Goal: Transaction & Acquisition: Purchase product/service

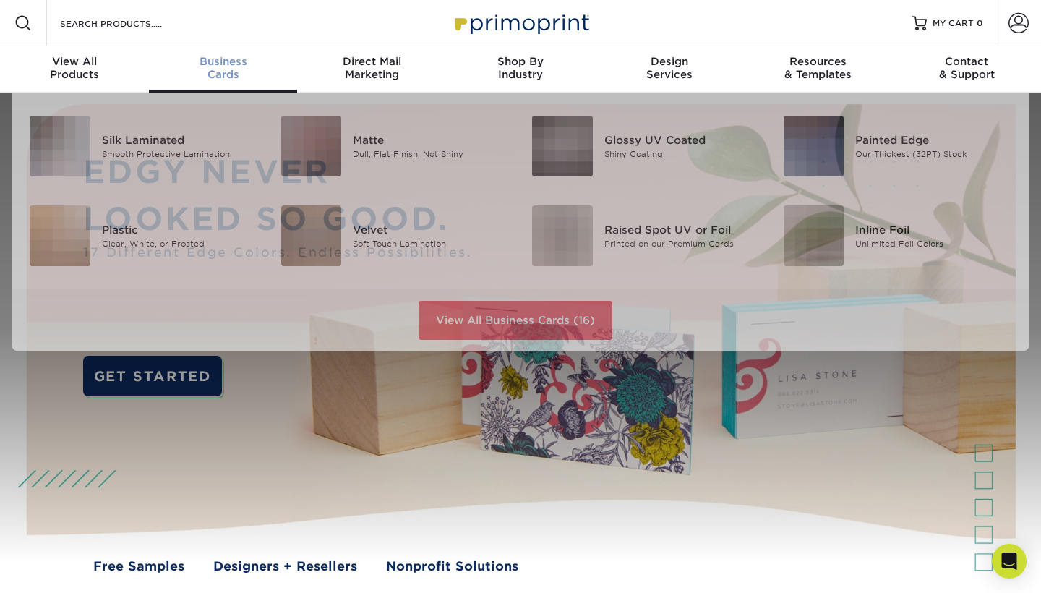
click at [228, 67] on span "Business" at bounding box center [223, 61] width 149 height 13
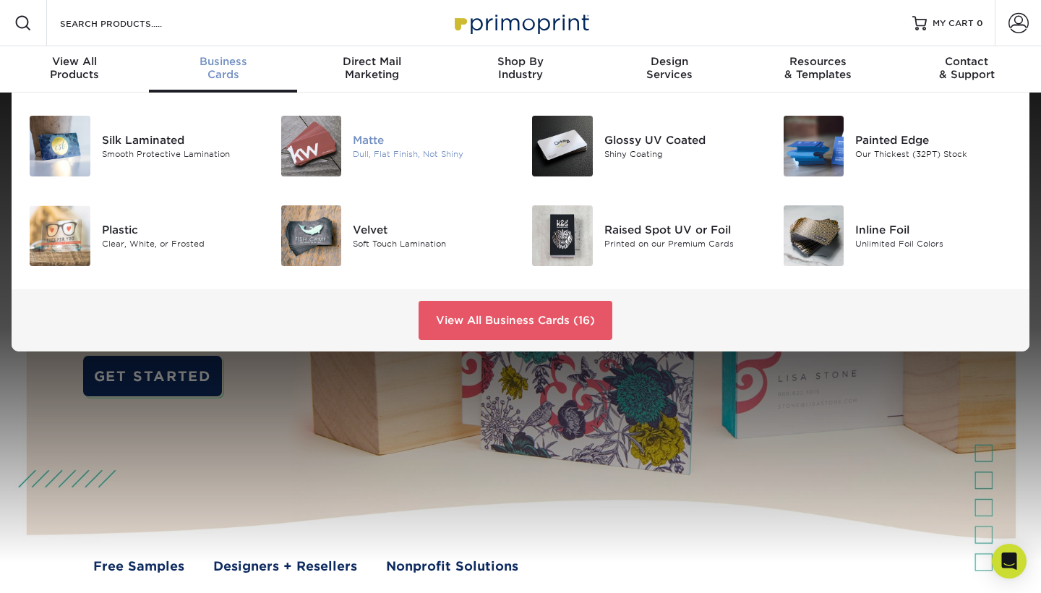
click at [320, 147] on img at bounding box center [311, 146] width 61 height 61
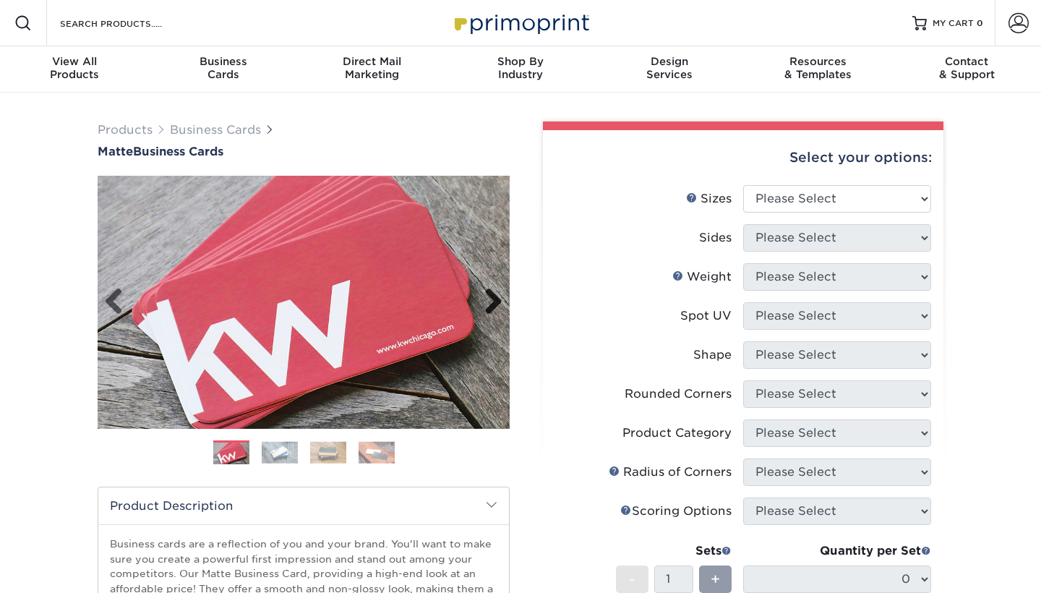
click at [493, 292] on link "Next" at bounding box center [488, 302] width 29 height 29
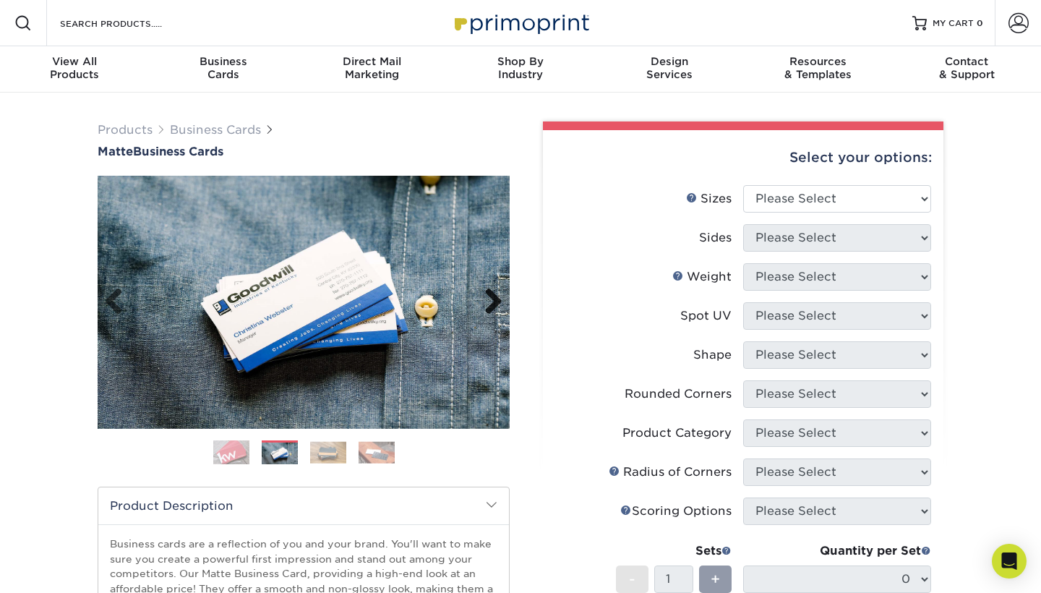
click at [493, 292] on link "Next" at bounding box center [488, 302] width 29 height 29
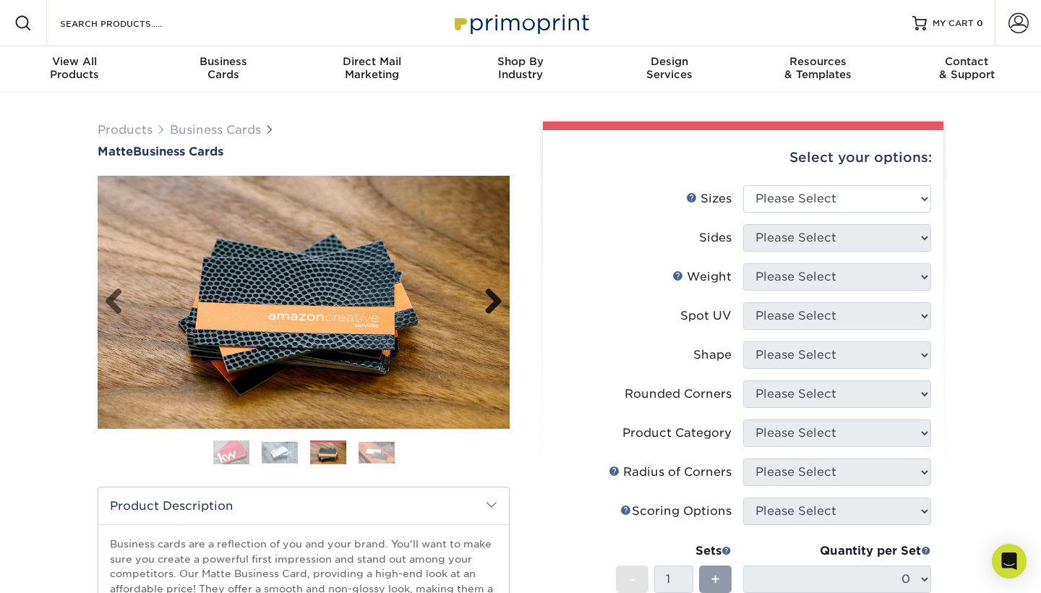
click at [493, 292] on link "Next" at bounding box center [488, 302] width 29 height 29
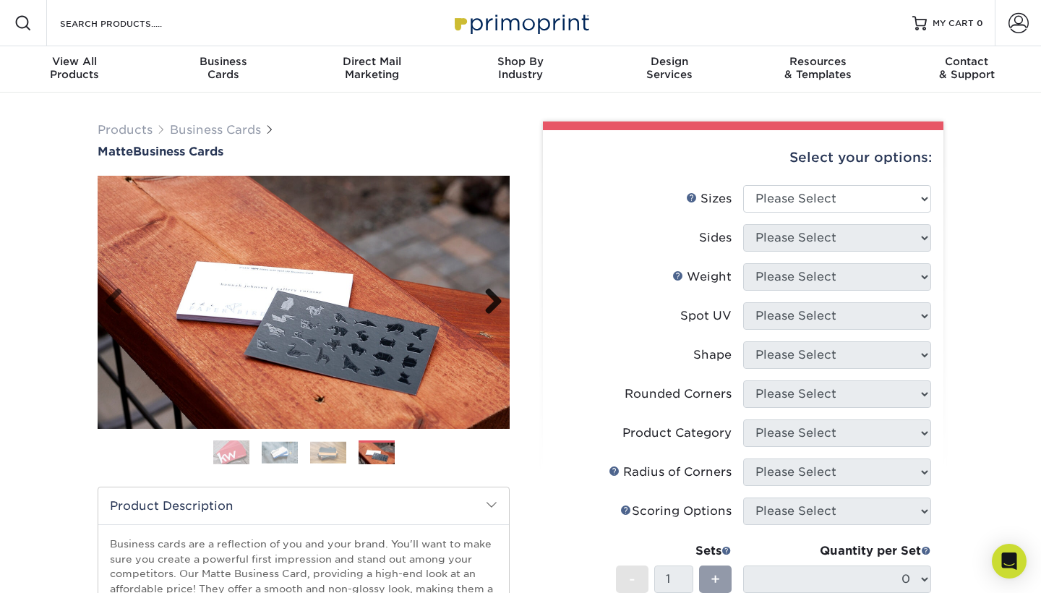
click at [493, 292] on link "Next" at bounding box center [488, 302] width 29 height 29
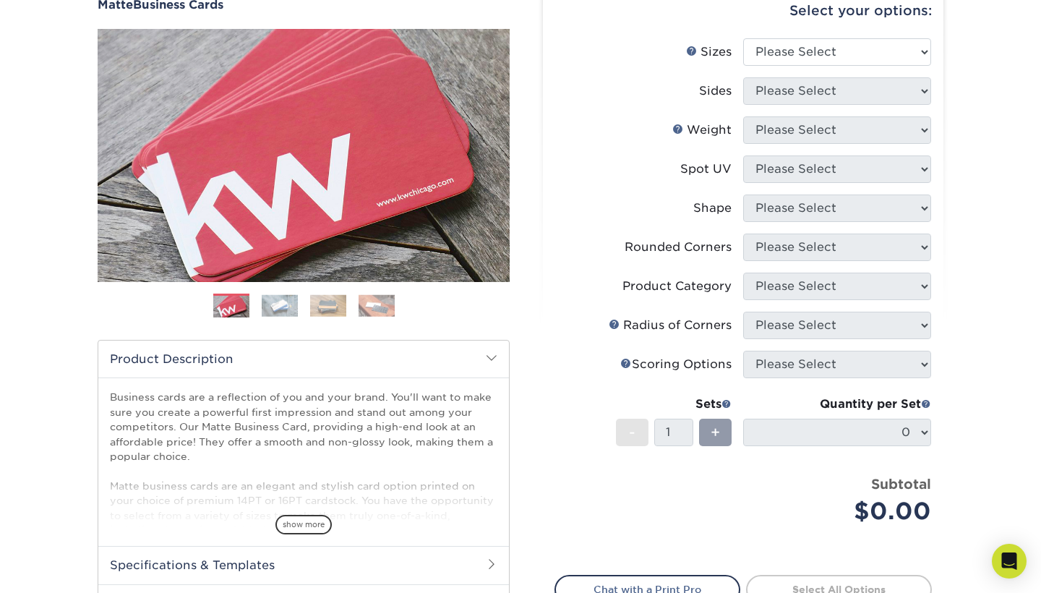
scroll to position [297, 0]
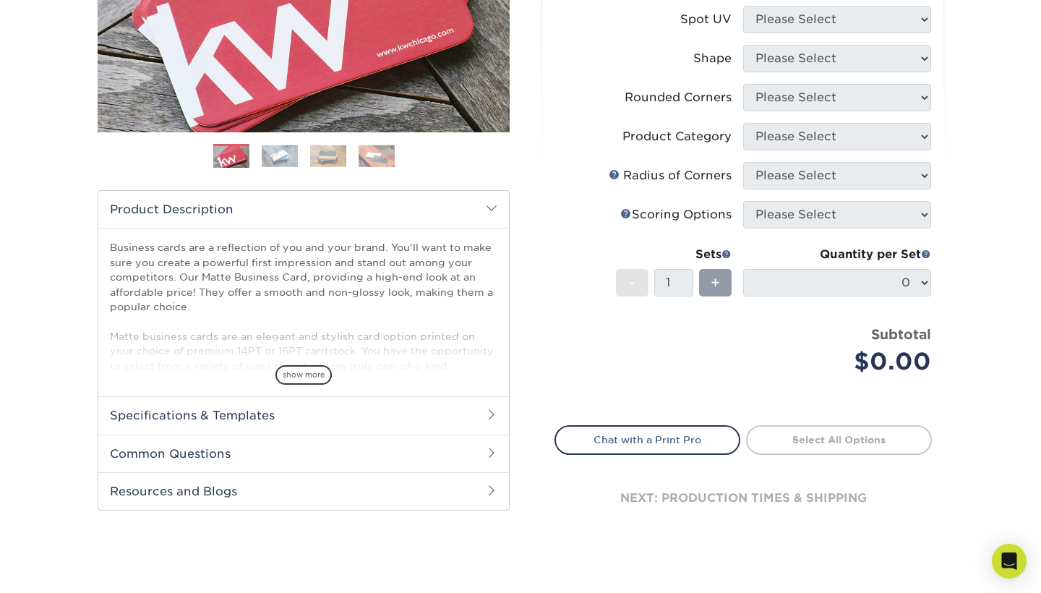
click at [448, 416] on h2 "Specifications & Templates" at bounding box center [303, 415] width 411 height 38
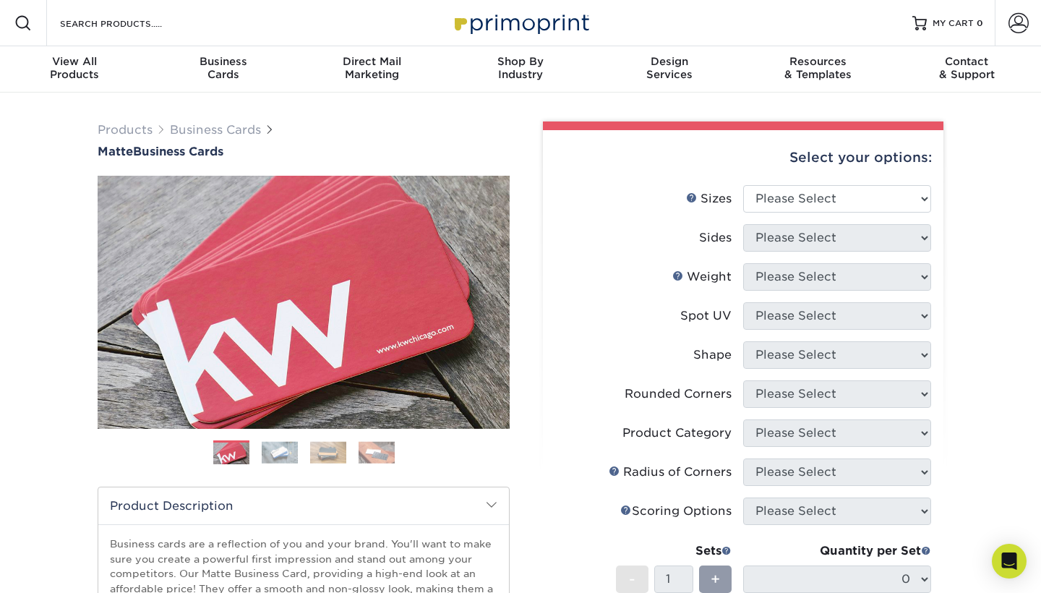
scroll to position [0, 0]
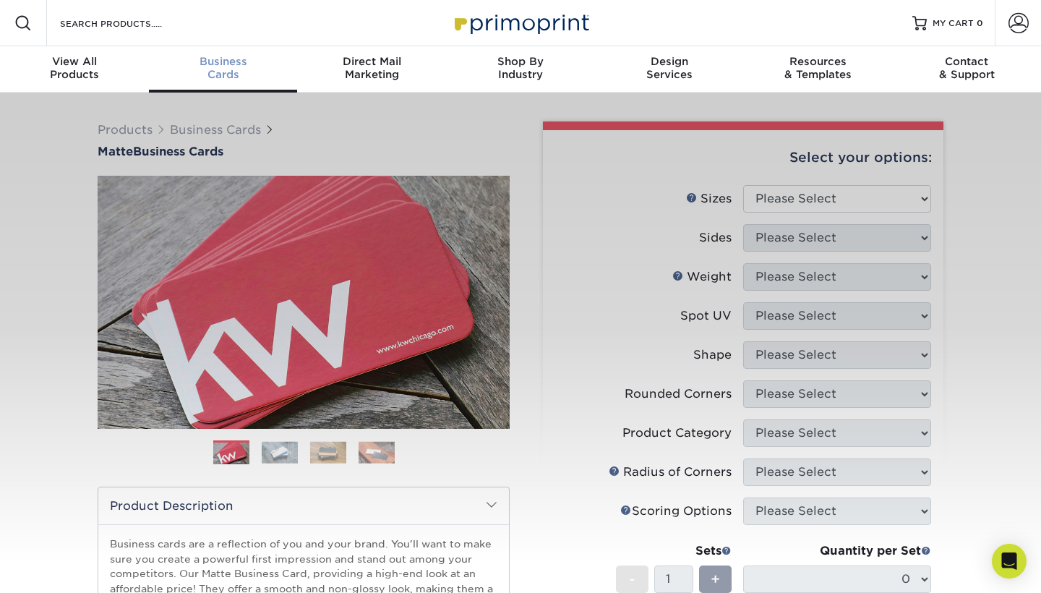
click at [236, 69] on div "Business Cards" at bounding box center [223, 68] width 149 height 26
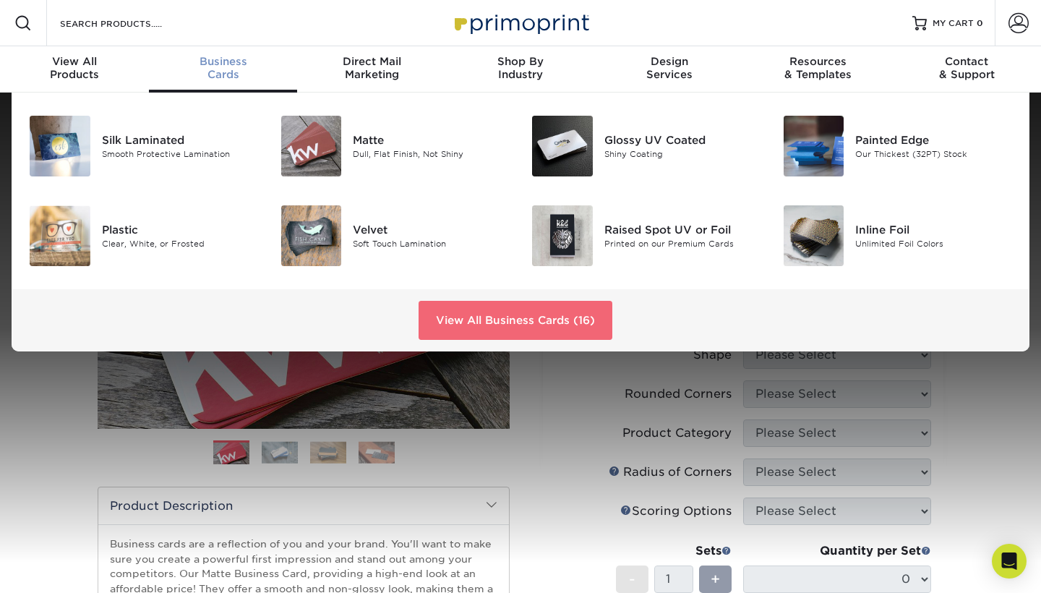
click at [485, 323] on link "View All Business Cards (16)" at bounding box center [516, 320] width 194 height 39
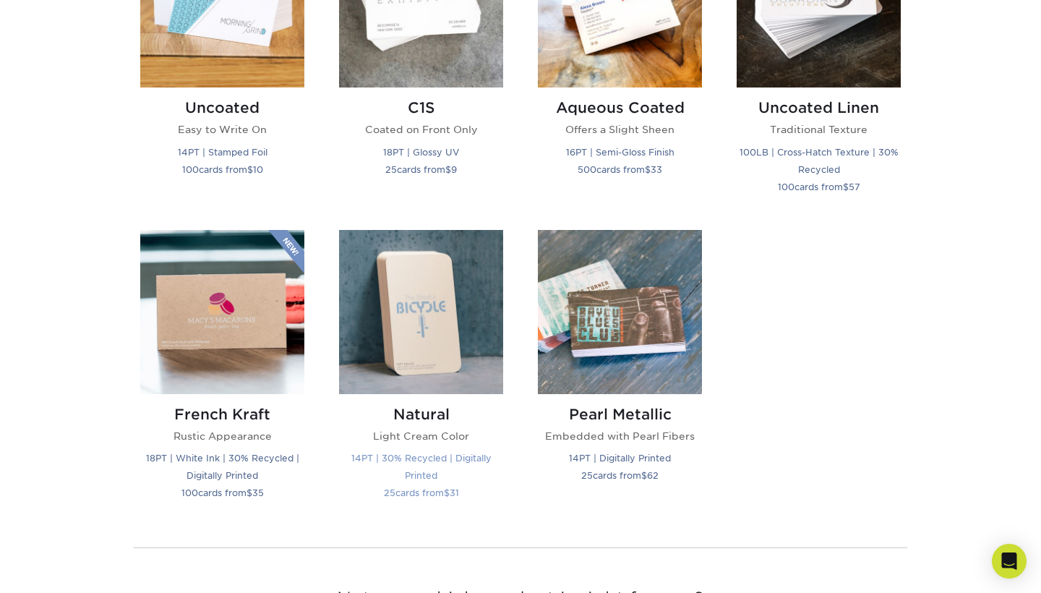
scroll to position [1404, 0]
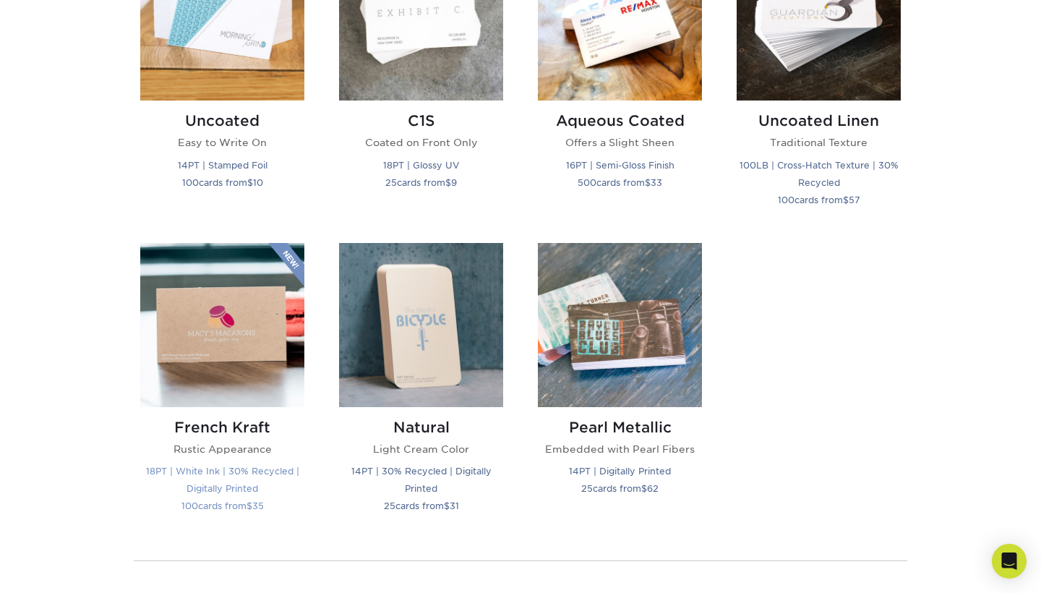
click at [245, 319] on img at bounding box center [222, 325] width 164 height 164
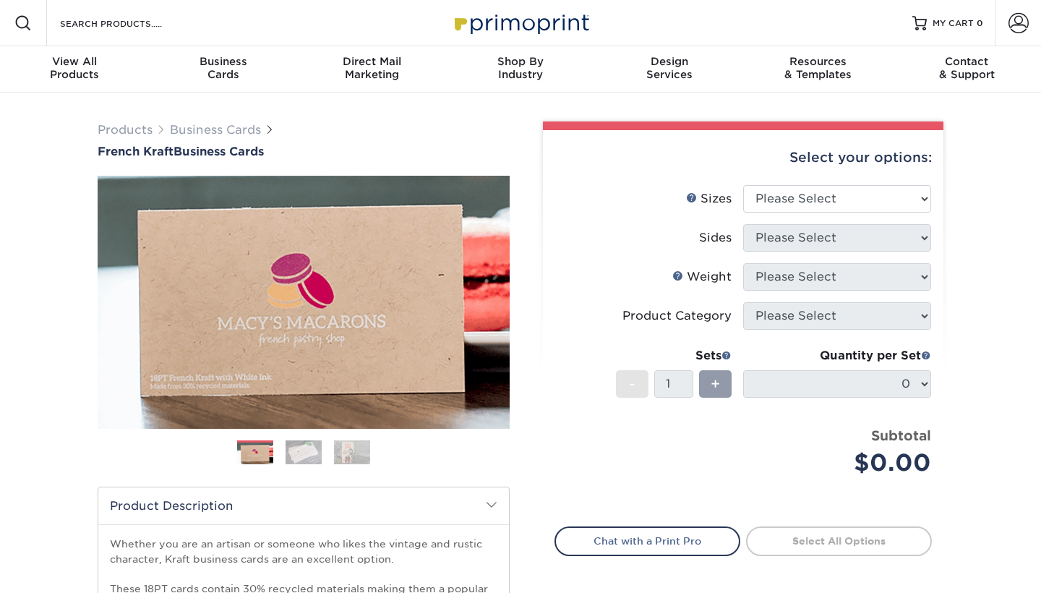
click at [306, 451] on img at bounding box center [304, 452] width 36 height 25
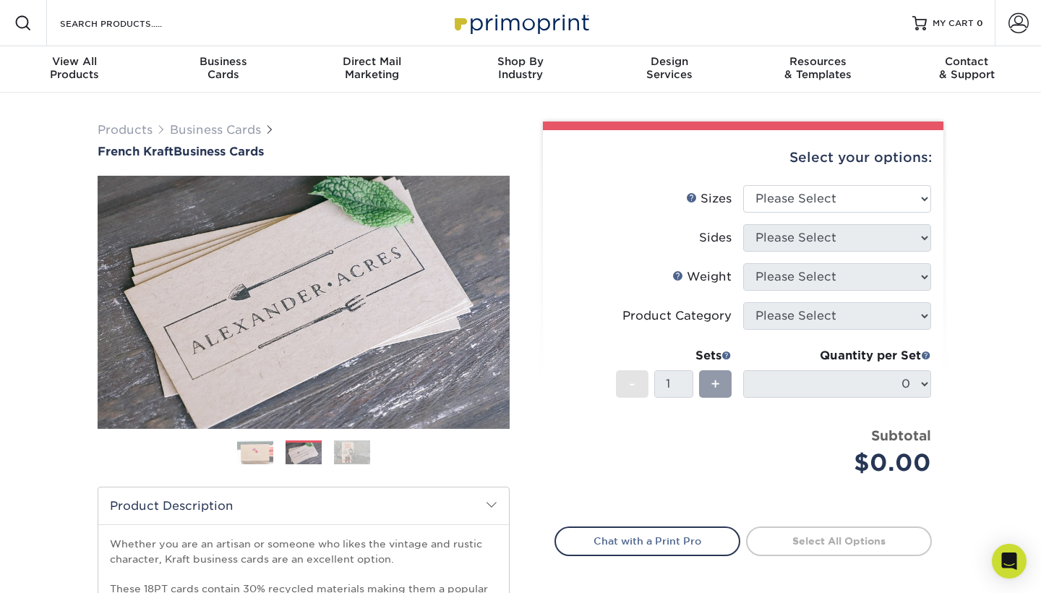
click at [353, 453] on img at bounding box center [352, 452] width 36 height 25
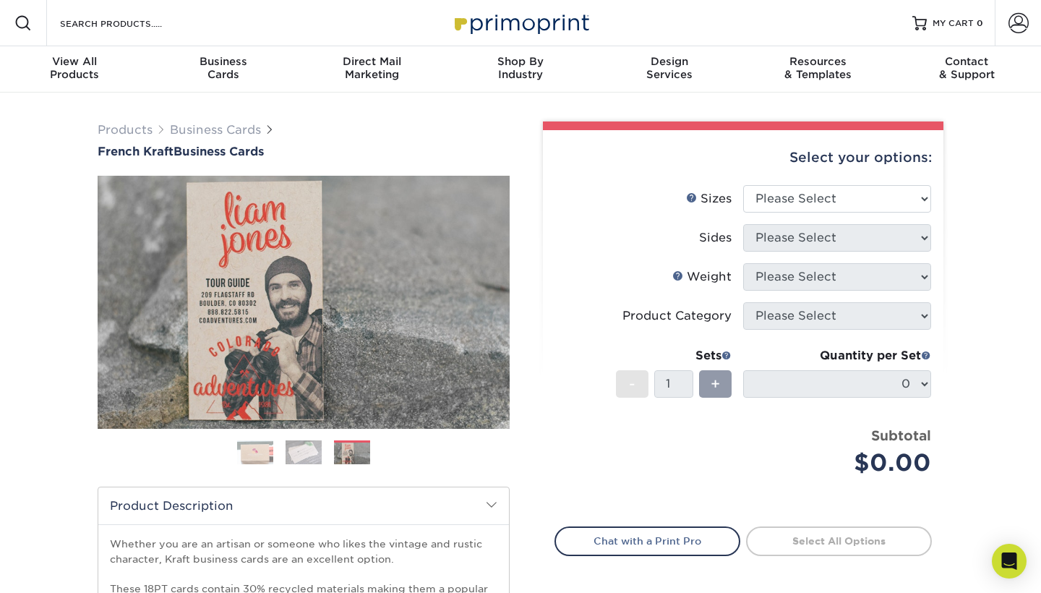
click at [276, 460] on ol at bounding box center [304, 457] width 412 height 35
click at [258, 457] on img at bounding box center [255, 453] width 36 height 36
